Goal: Check status: Check status

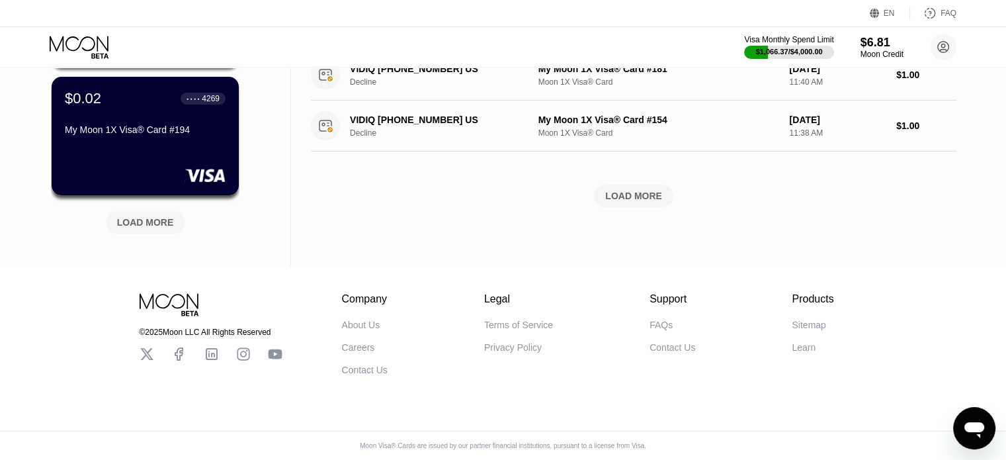
scroll to position [615, 0]
click at [149, 216] on div "LOAD MORE" at bounding box center [145, 222] width 57 height 12
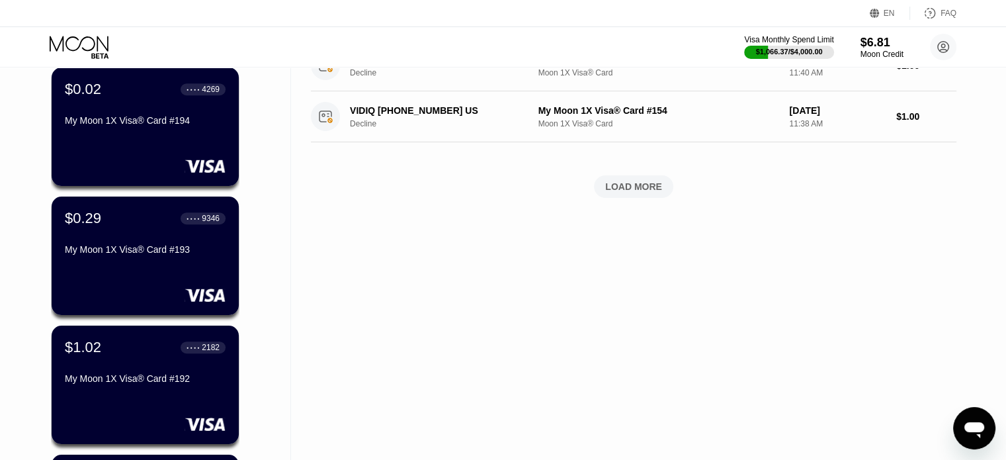
click at [0, 179] on div "Cards New Card Active Inactive $7.00 ● ● ● ● 9907 My Moon 1X Visa® Card #198 $7…" at bounding box center [145, 177] width 291 height 1450
click at [0, 249] on div "Cards New Card Active Inactive $7.00 ● ● ● ● 9907 My Moon 1X Visa® Card #198 $7…" at bounding box center [145, 177] width 291 height 1450
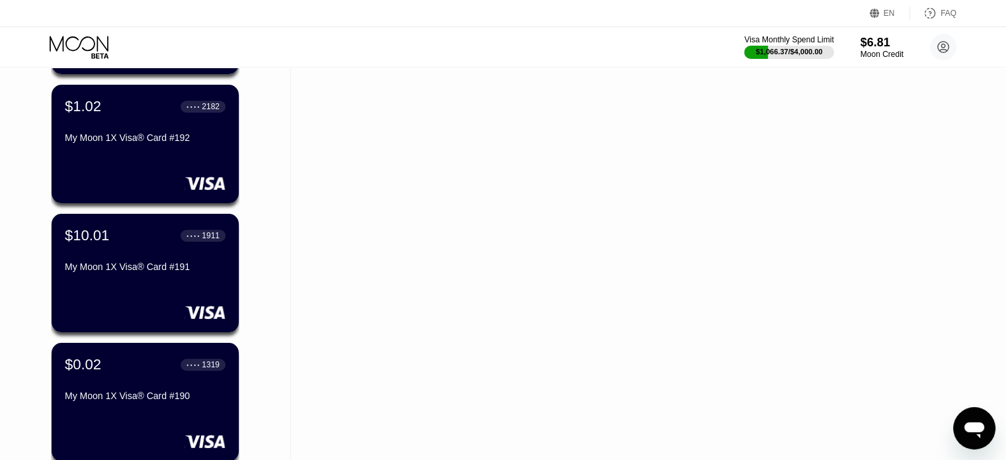
scroll to position [880, 0]
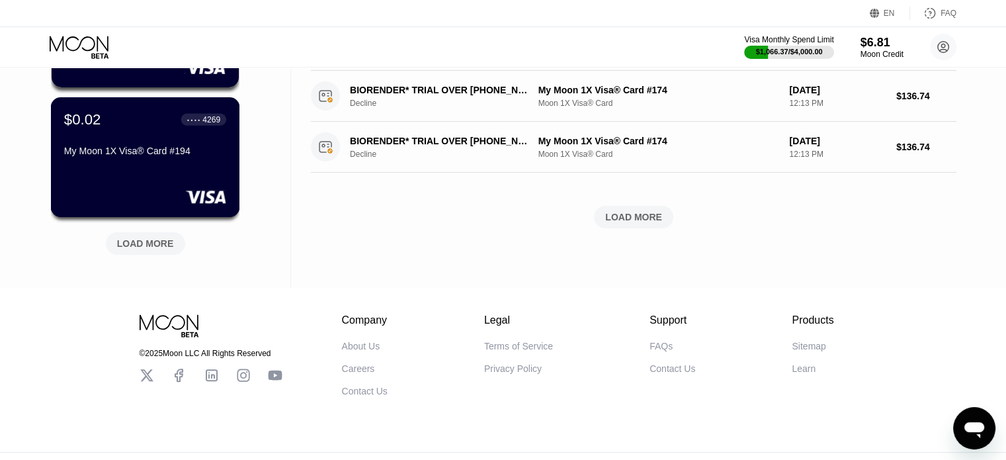
scroll to position [615, 0]
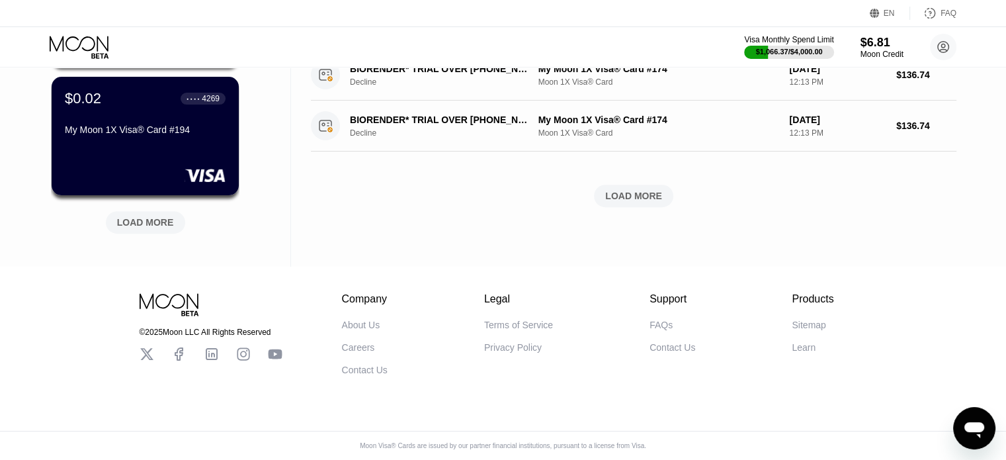
click at [150, 216] on div "LOAD MORE" at bounding box center [145, 222] width 57 height 12
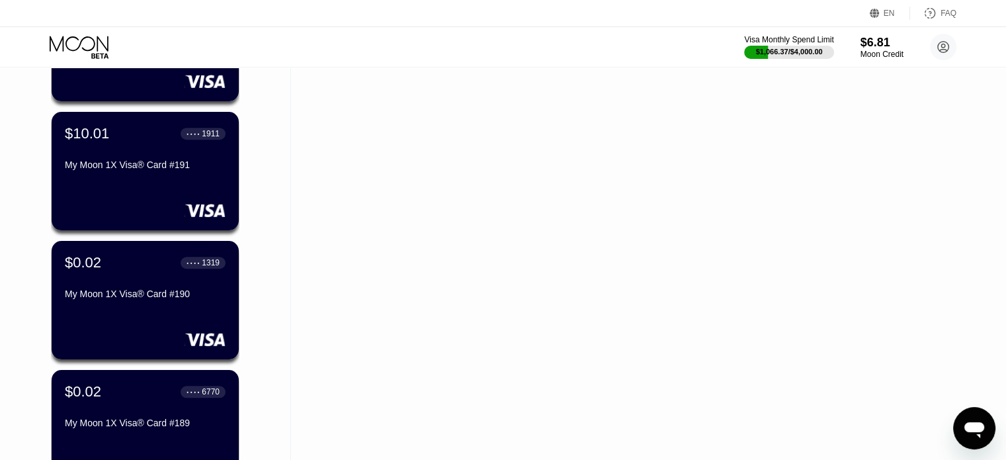
scroll to position [946, 0]
